Goal: Transaction & Acquisition: Purchase product/service

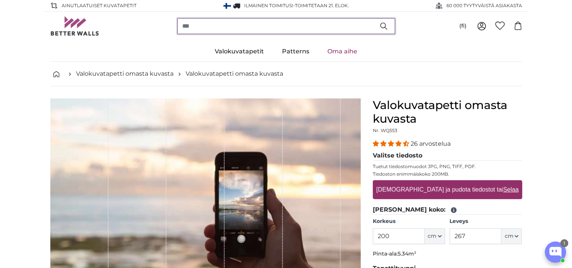
click at [225, 25] on input "search" at bounding box center [286, 26] width 218 height 16
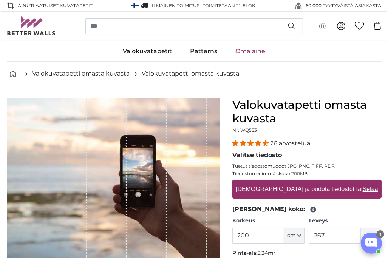
click at [312, 189] on label "[DEMOGRAPHIC_DATA] ja pudota tiedostot tai Selaa" at bounding box center [307, 189] width 148 height 15
click at [312, 182] on input "[DEMOGRAPHIC_DATA] ja pudota tiedostot tai Selaa" at bounding box center [307, 181] width 149 height 2
type input "**********"
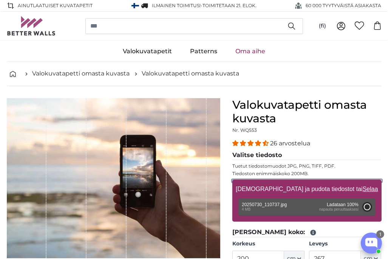
type input "150"
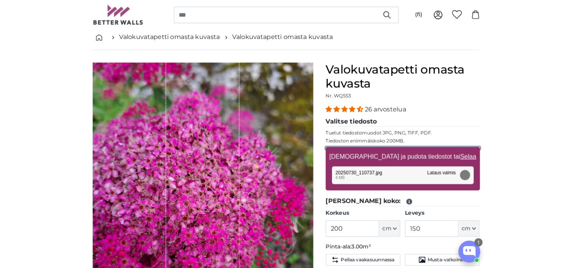
scroll to position [76, 0]
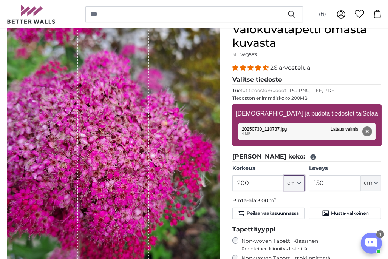
click at [293, 184] on span "cm" at bounding box center [291, 184] width 9 height 8
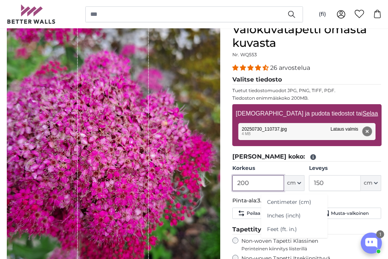
click at [258, 184] on input "200" at bounding box center [259, 183] width 52 height 16
type input "2"
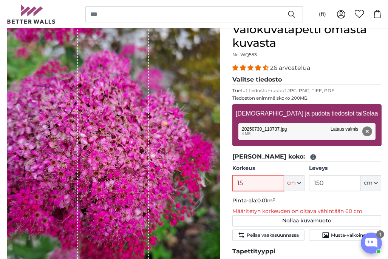
type input "150"
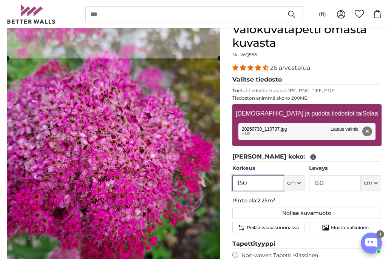
type input "150"
click at [358, 180] on input "150" at bounding box center [335, 183] width 52 height 16
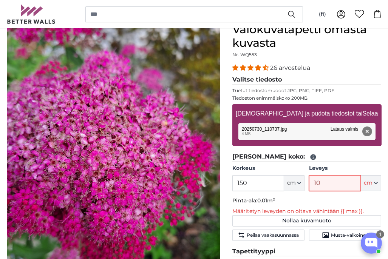
type input "100"
